Goal: Task Accomplishment & Management: Use online tool/utility

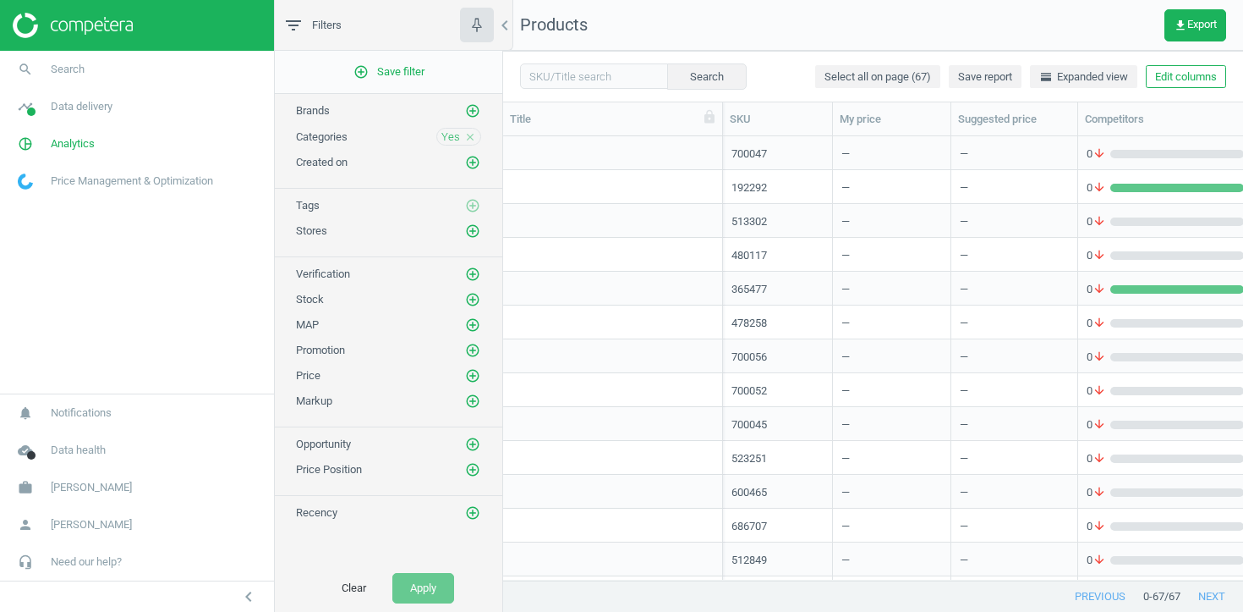
scroll to position [1, 1]
click at [679, 151] on div "grid" at bounding box center [613, 156] width 202 height 21
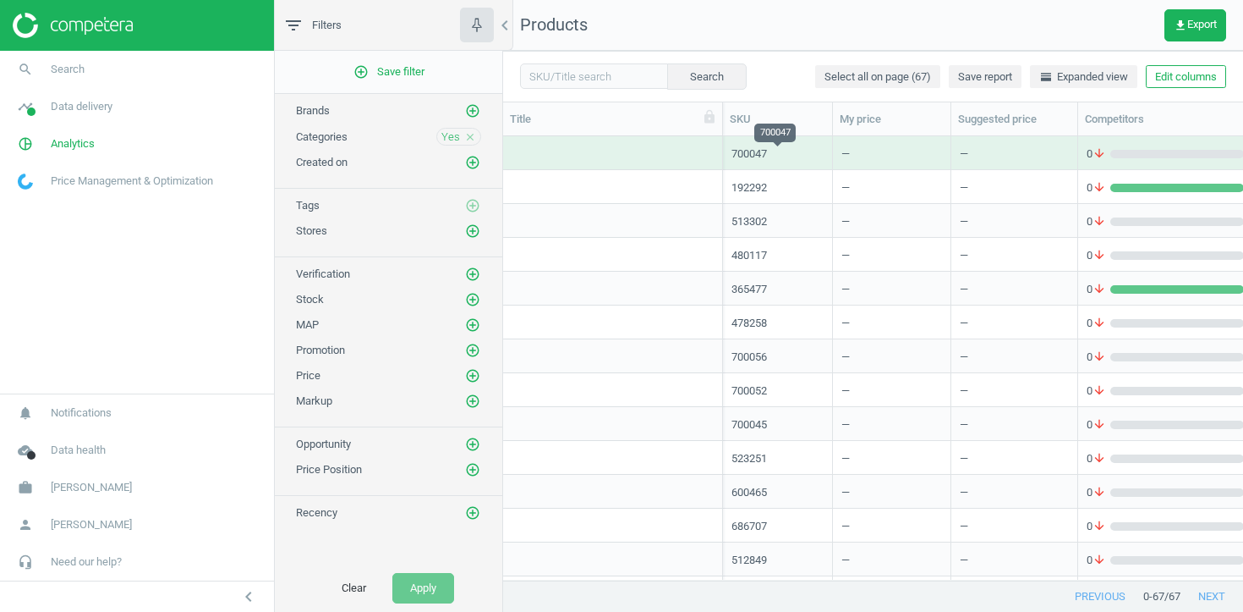
click at [766, 154] on div "700047" at bounding box center [778, 153] width 92 height 15
click at [656, 156] on div "grid" at bounding box center [613, 156] width 202 height 21
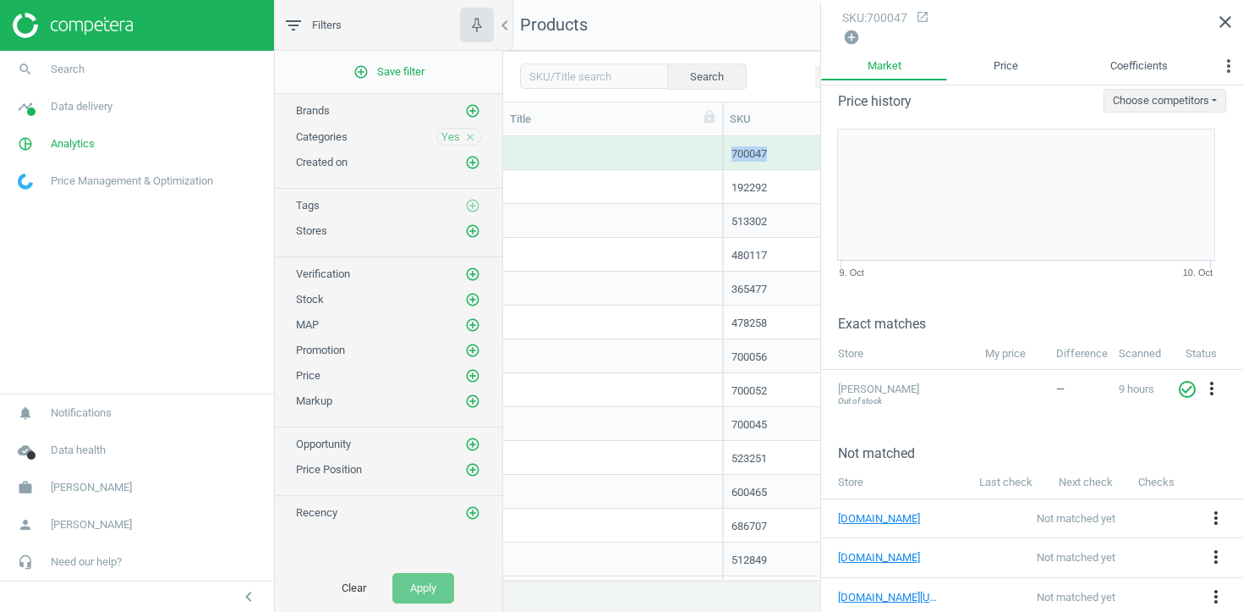
scroll to position [30, 0]
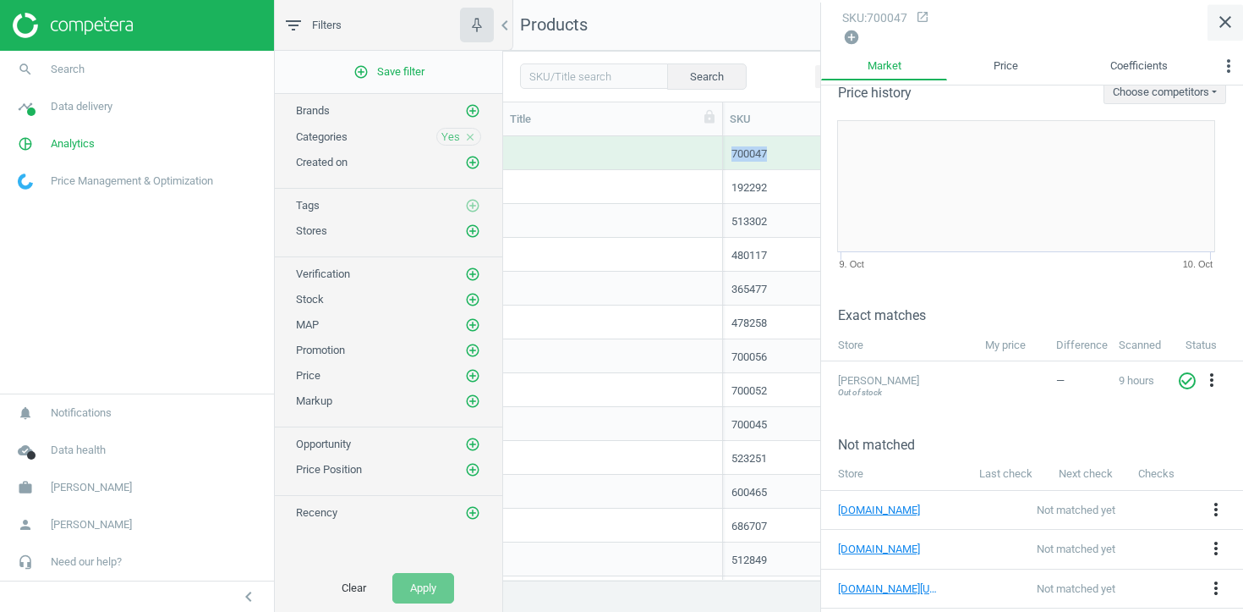
click at [1222, 20] on icon "close" at bounding box center [1226, 22] width 20 height 20
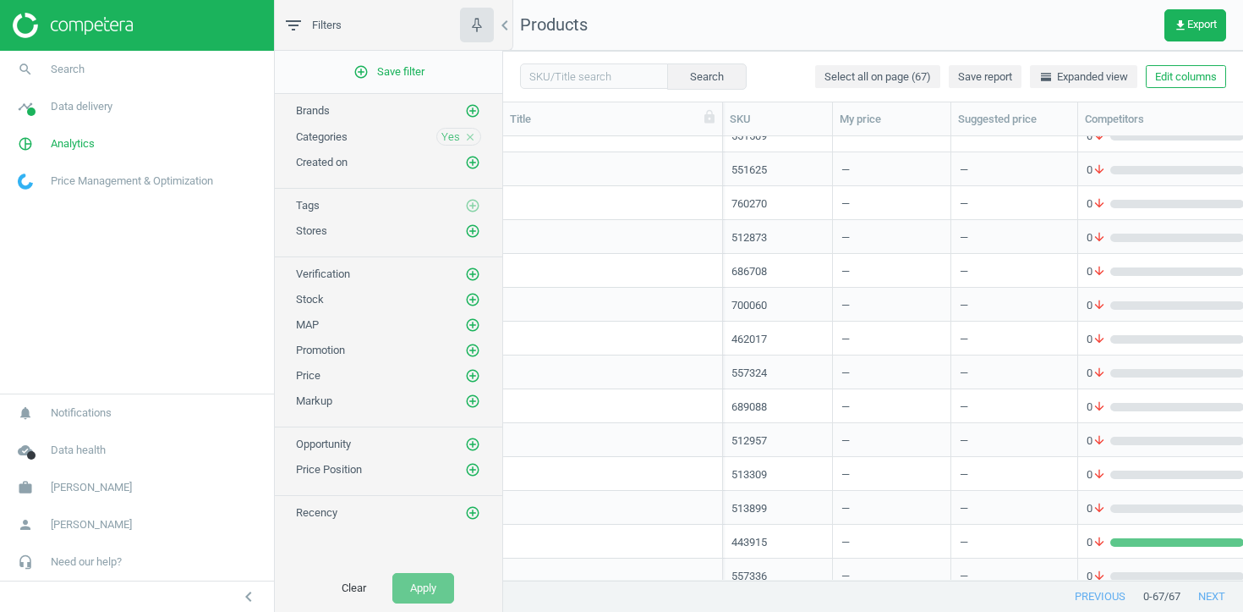
scroll to position [1824, 0]
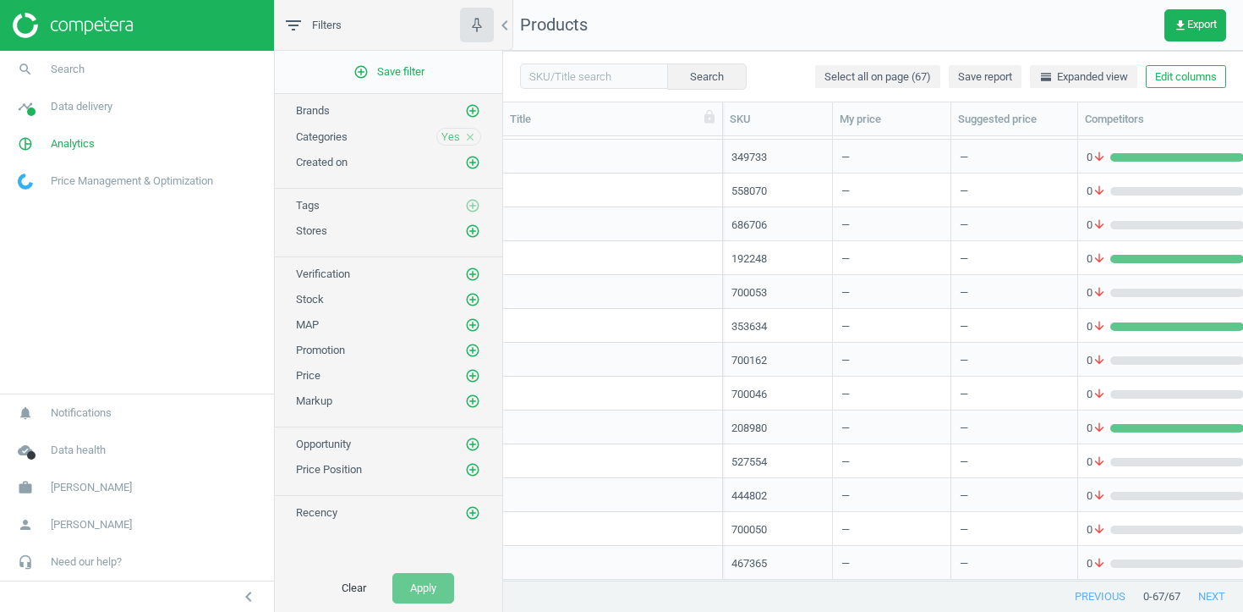
click at [746, 327] on div "353634" at bounding box center [778, 326] width 92 height 15
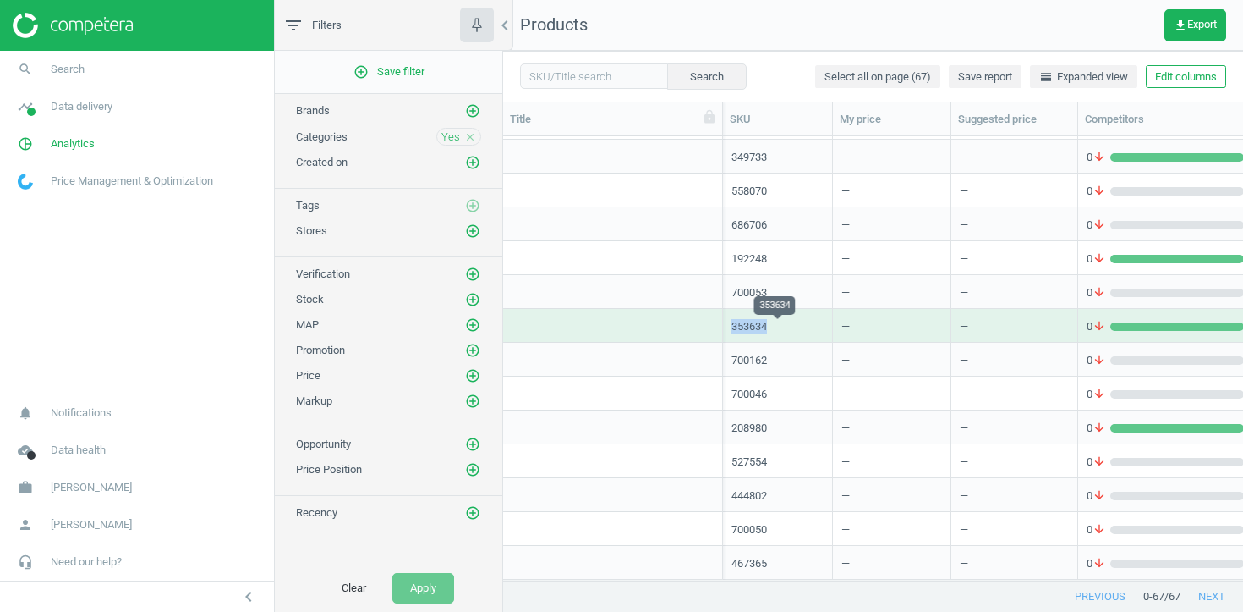
click at [746, 327] on div "353634" at bounding box center [778, 326] width 92 height 15
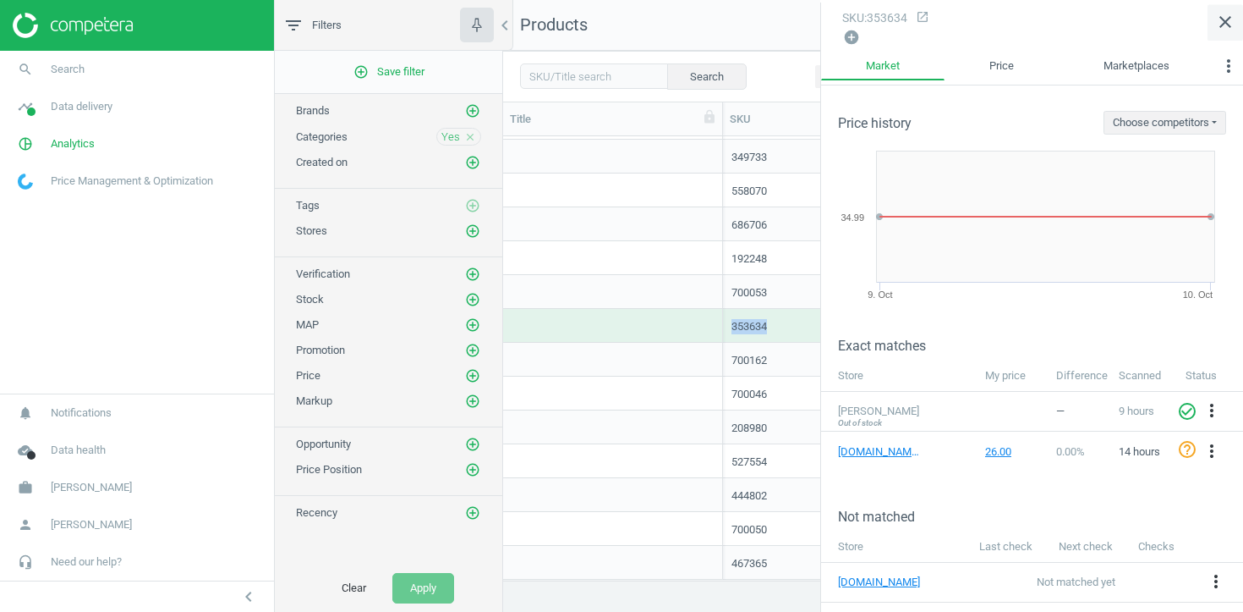
click at [1223, 7] on link "close" at bounding box center [1226, 22] width 36 height 36
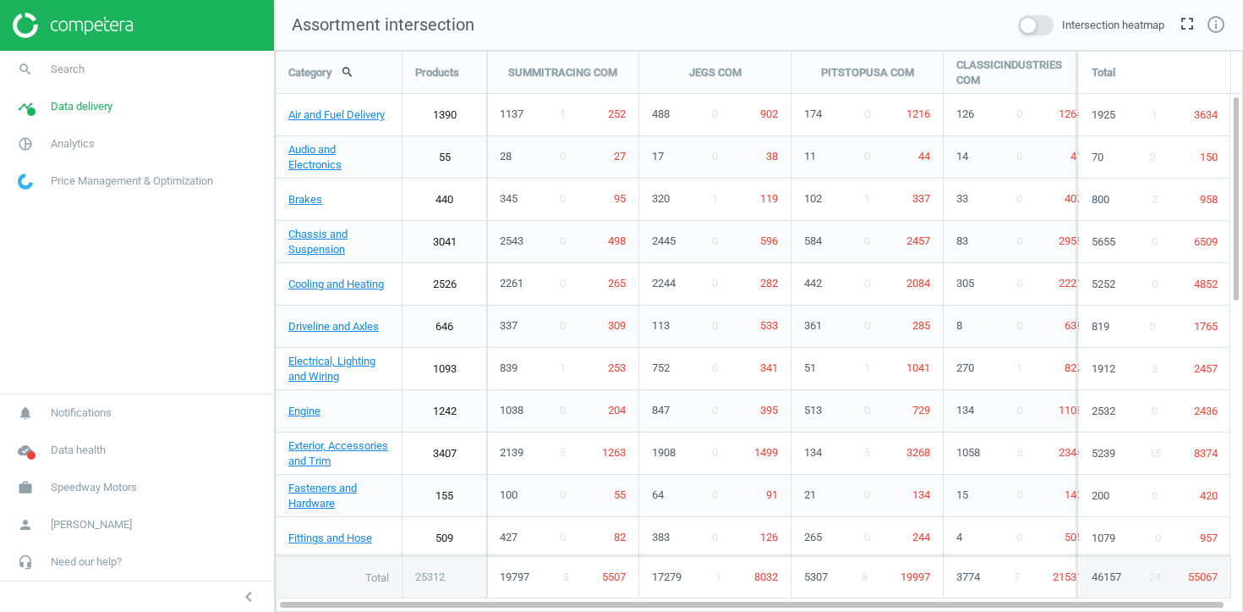
scroll to position [562, 969]
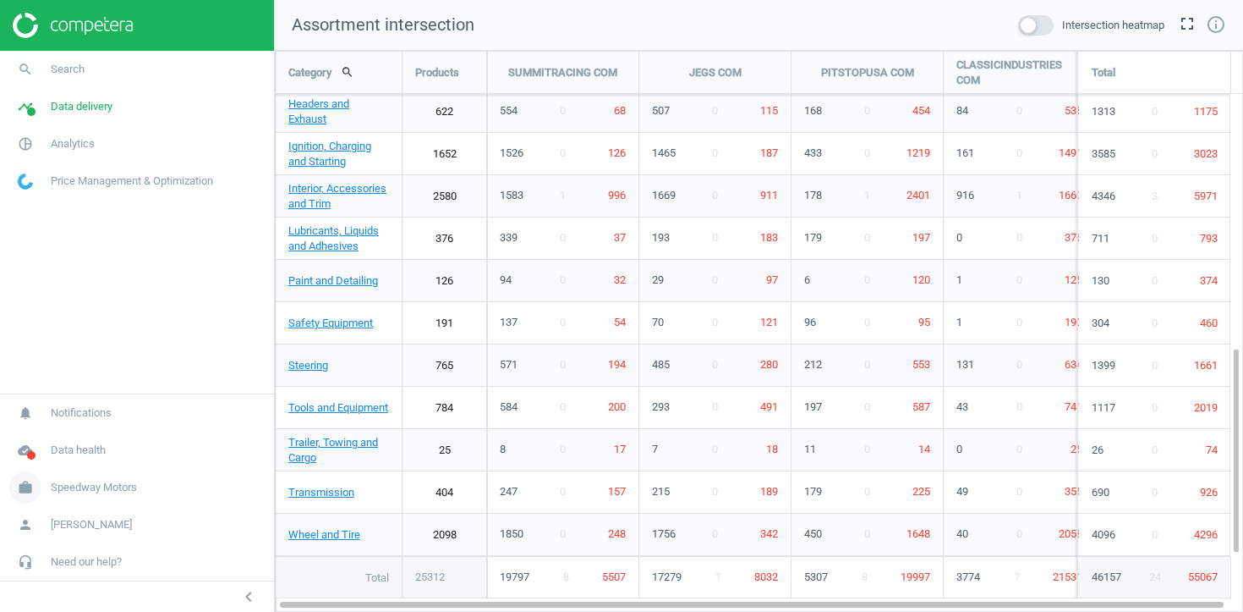
click at [100, 491] on span "Speedway Motors" at bounding box center [94, 487] width 86 height 15
click at [74, 442] on span "Switch campaign" at bounding box center [56, 438] width 75 height 14
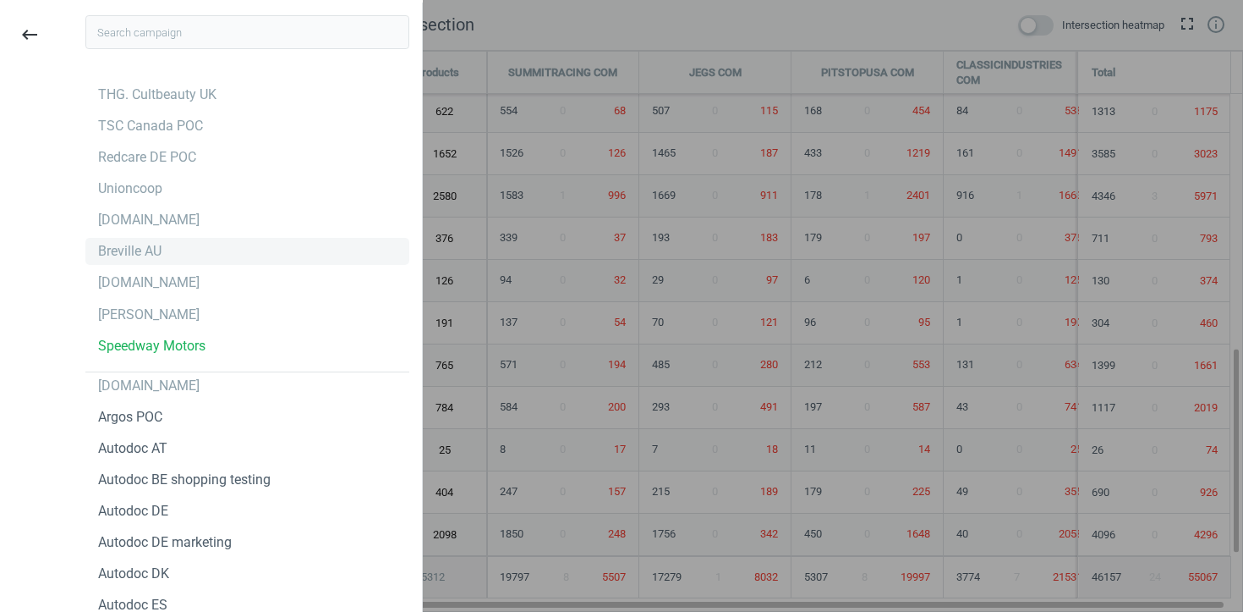
click at [239, 247] on div "Breville AU" at bounding box center [247, 251] width 324 height 27
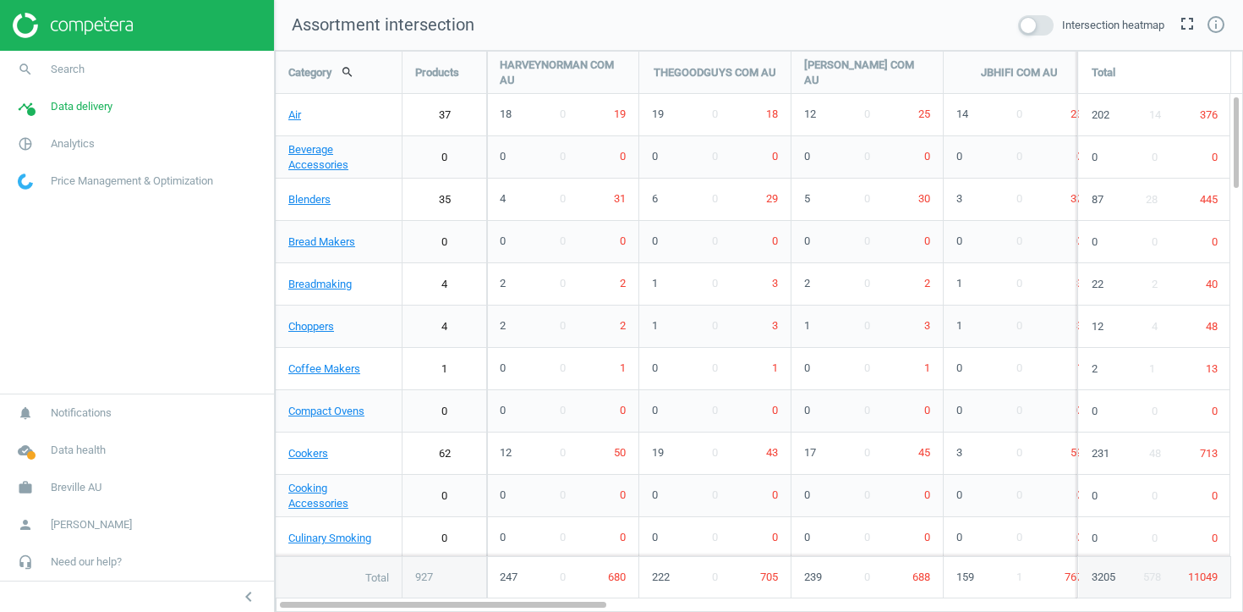
scroll to position [562, 969]
click at [91, 147] on span "Analytics" at bounding box center [73, 143] width 44 height 15
click at [47, 258] on span "Promotions" at bounding box center [45, 257] width 52 height 14
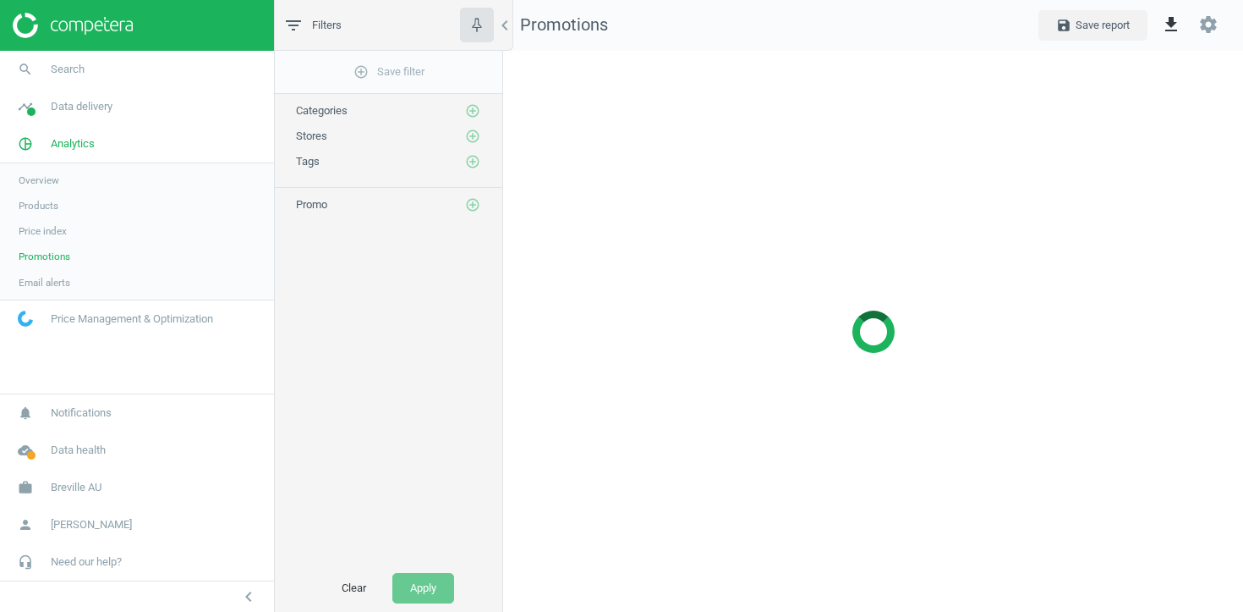
scroll to position [562, 741]
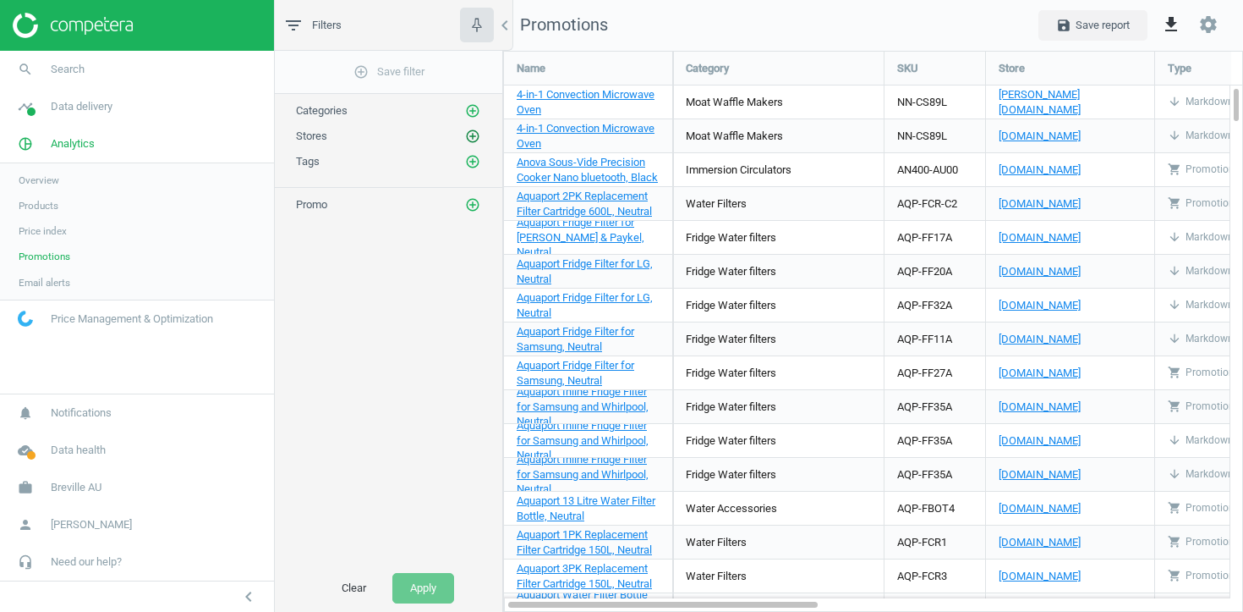
click at [478, 137] on icon "add_circle_outline" at bounding box center [472, 136] width 15 height 15
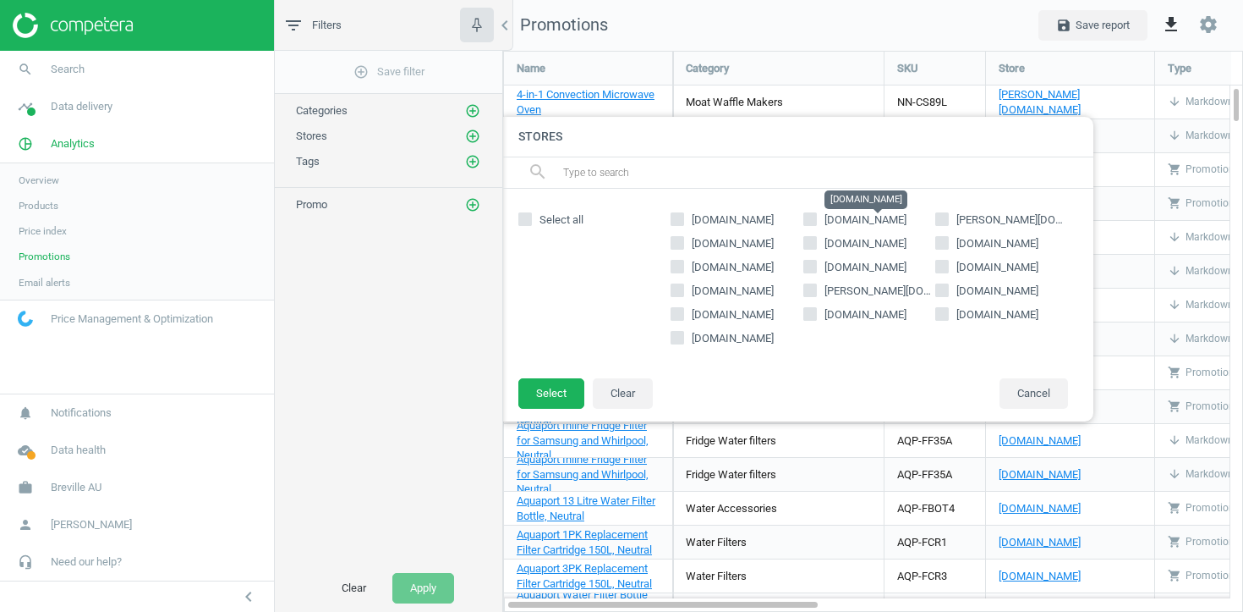
click at [868, 217] on span "thegoodguys.com.au" at bounding box center [866, 219] width 82 height 13
click at [815, 217] on input "thegoodguys.com.au" at bounding box center [809, 218] width 11 height 11
checkbox input "true"
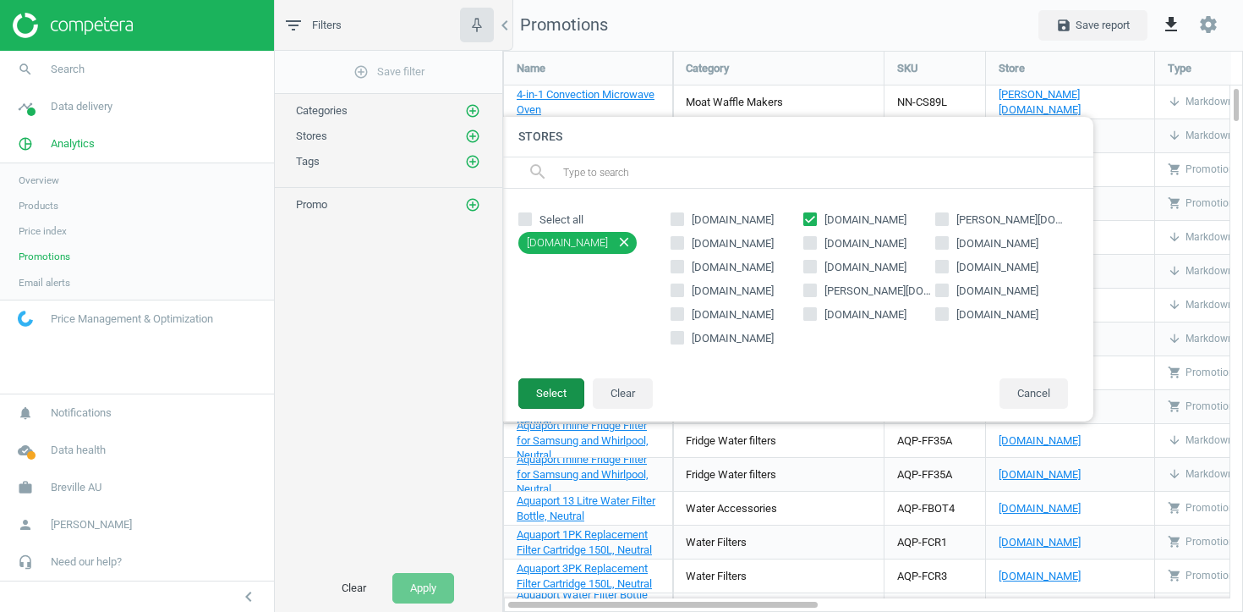
click at [566, 386] on button "Select" at bounding box center [552, 393] width 66 height 30
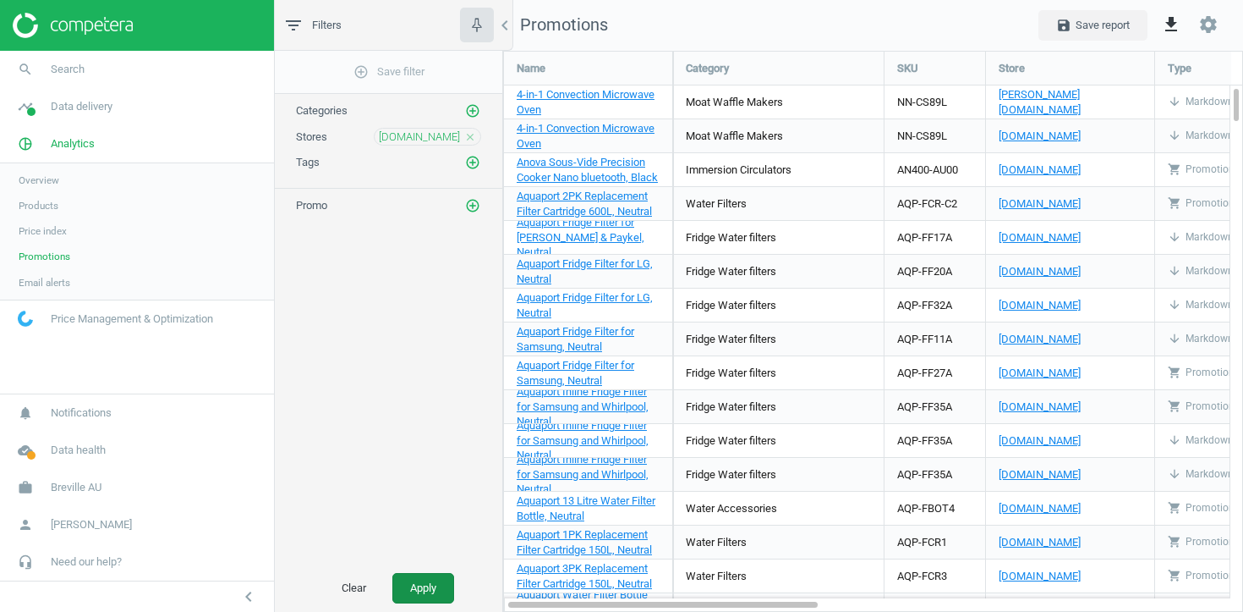
click at [413, 590] on button "Apply" at bounding box center [423, 588] width 62 height 30
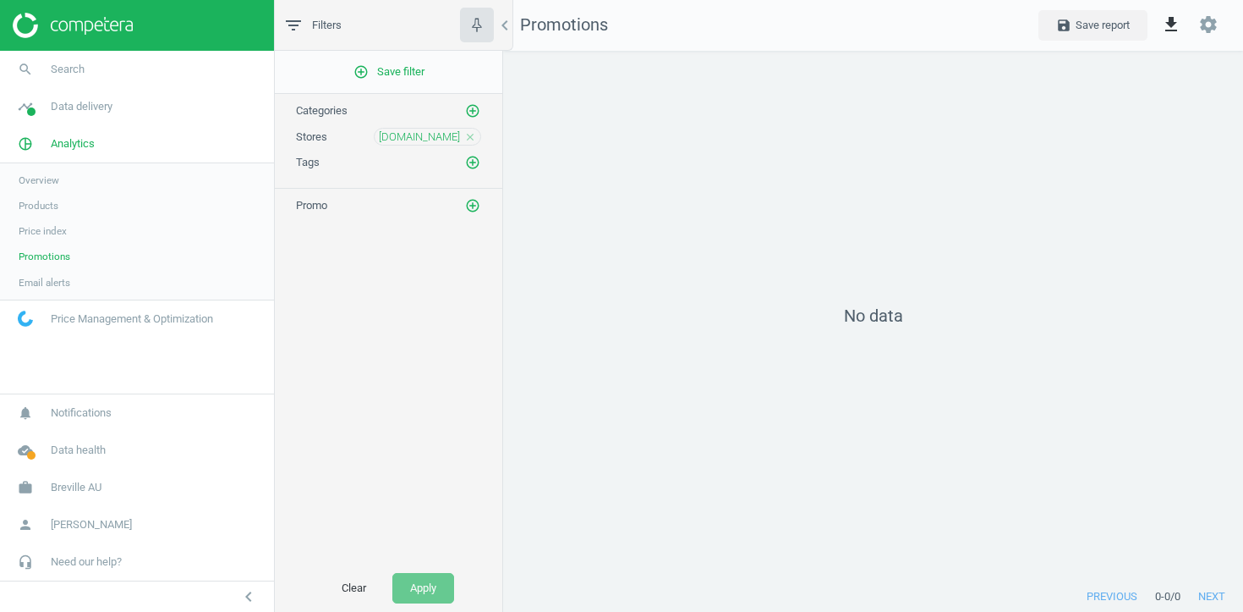
scroll to position [531, 741]
click at [428, 135] on span "thegoodguys.com.au" at bounding box center [419, 136] width 81 height 15
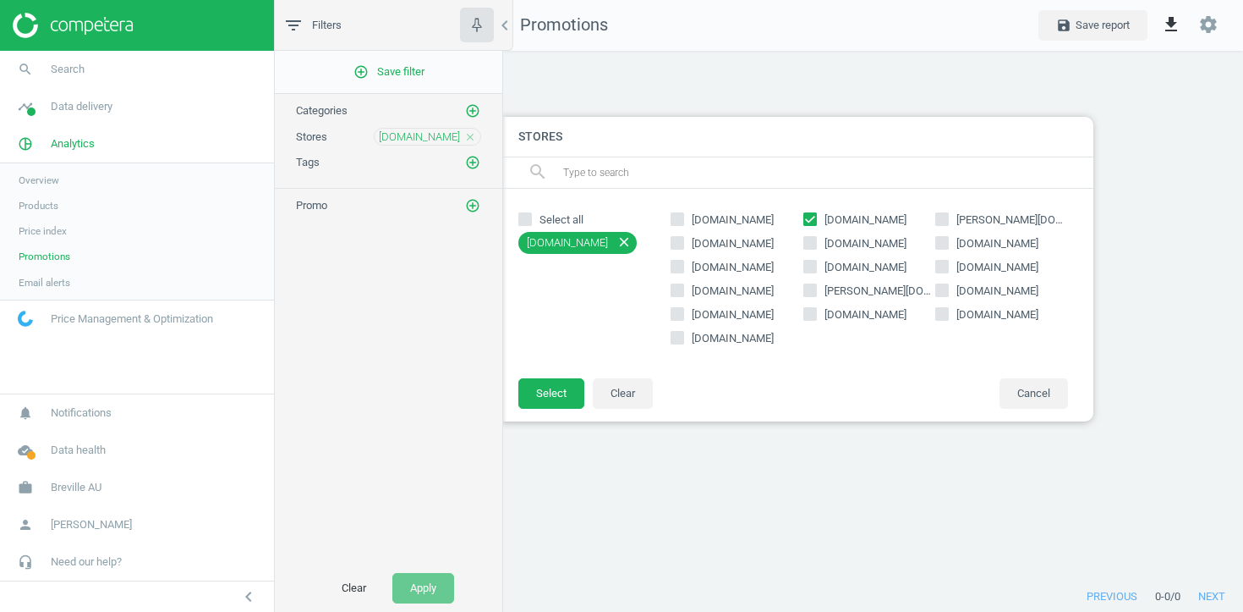
click at [428, 135] on span "thegoodguys.com.au" at bounding box center [419, 136] width 81 height 15
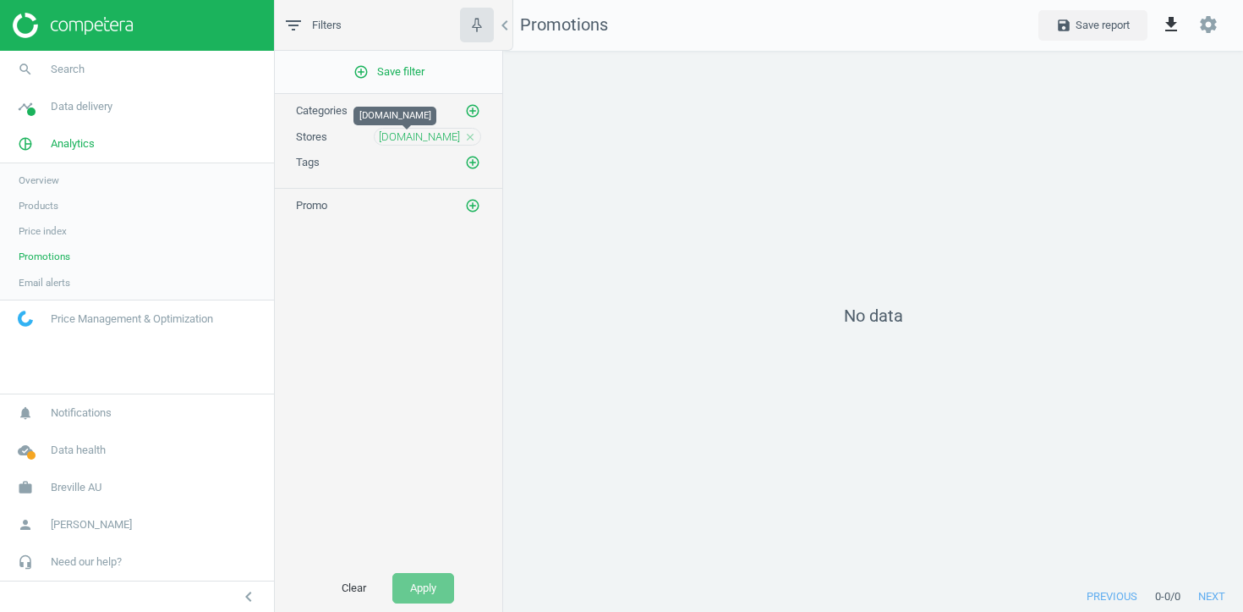
click at [428, 135] on span "thegoodguys.com.au" at bounding box center [419, 136] width 81 height 15
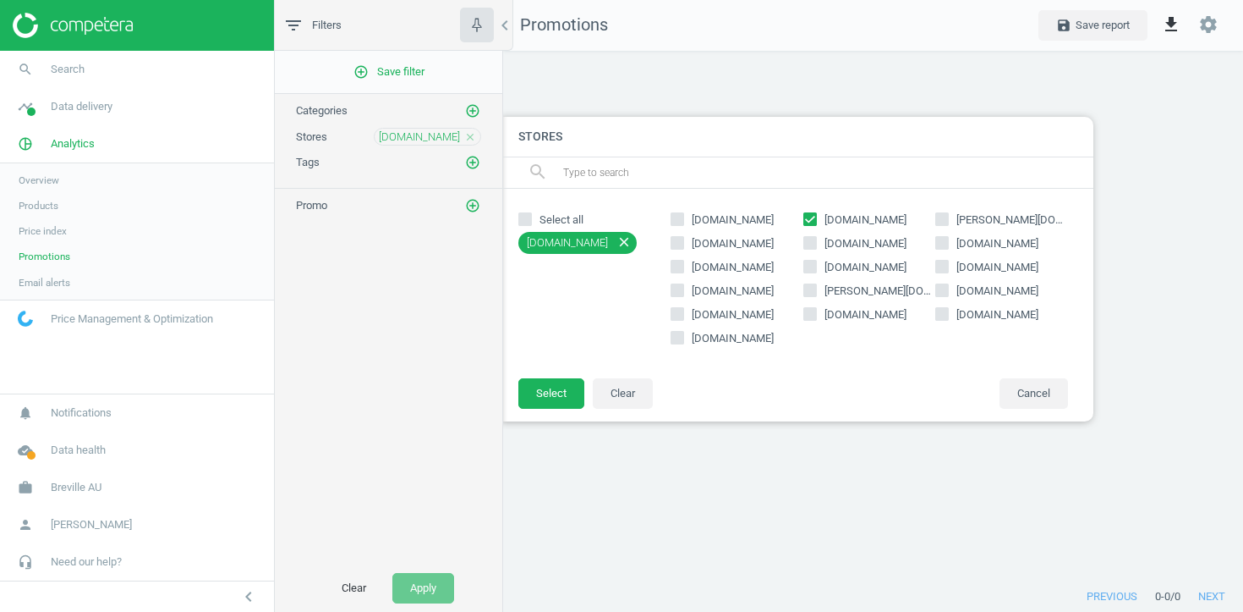
click at [428, 135] on span "thegoodguys.com.au" at bounding box center [419, 136] width 81 height 15
